Goal: Task Accomplishment & Management: Complete application form

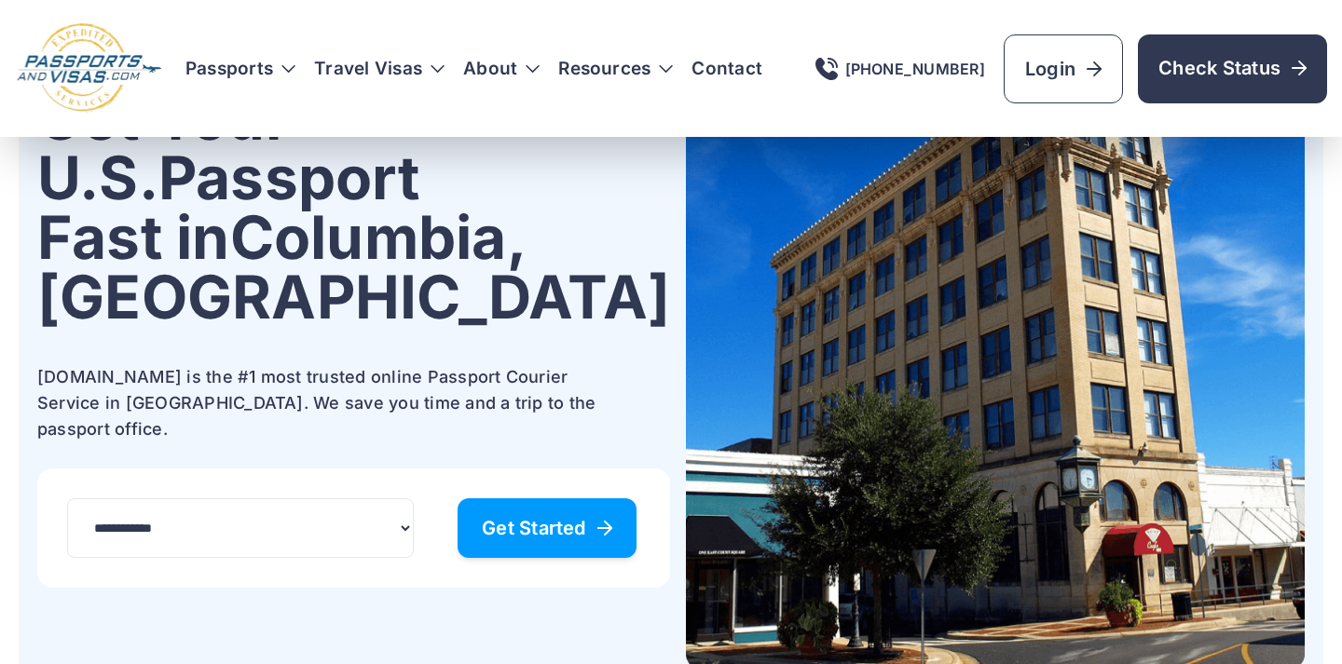
scroll to position [205, 0]
click at [501, 520] on span "Get Started" at bounding box center [547, 529] width 130 height 19
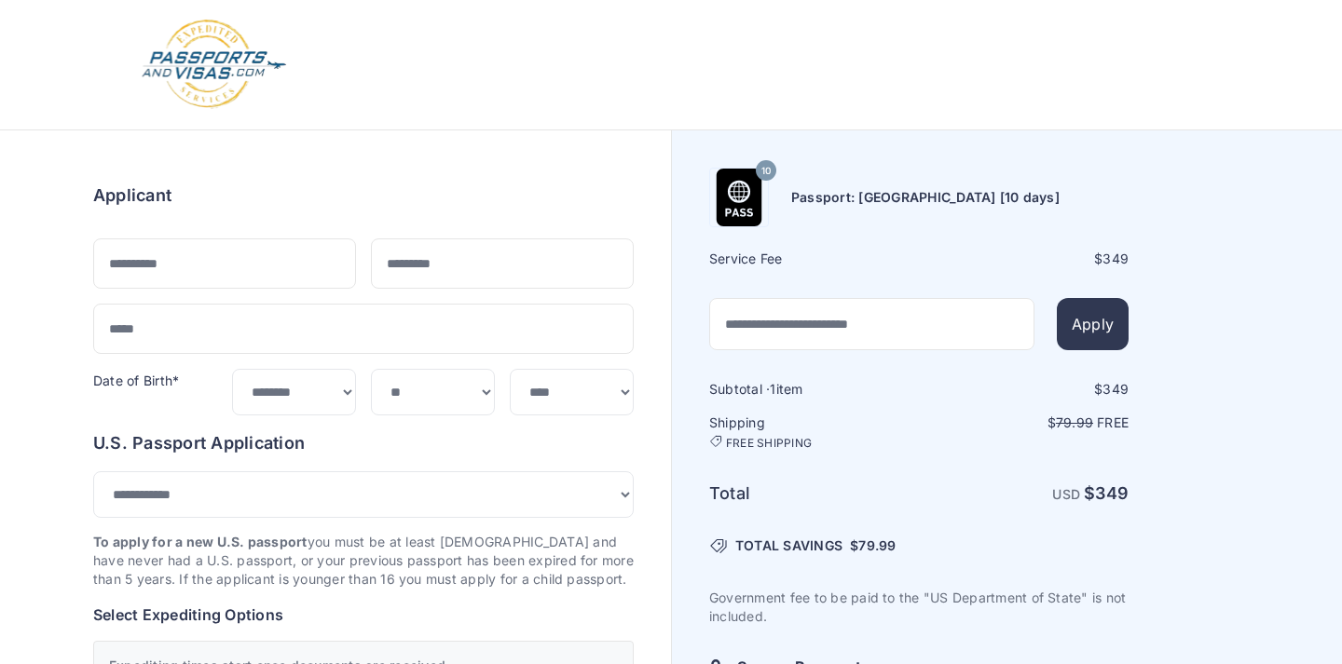
select select "***"
